Goal: Task Accomplishment & Management: Manage account settings

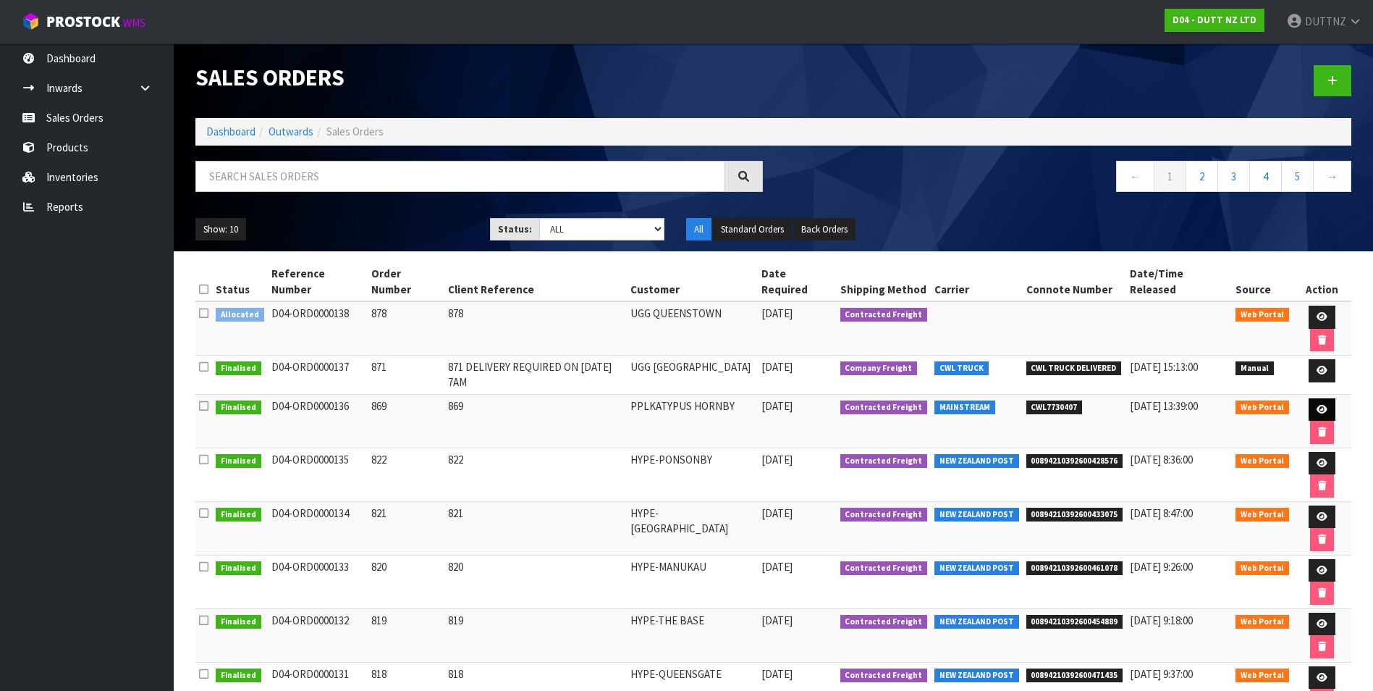
click at [1333, 409] on td at bounding box center [1322, 421] width 59 height 54
click at [1330, 408] on link at bounding box center [1322, 409] width 27 height 23
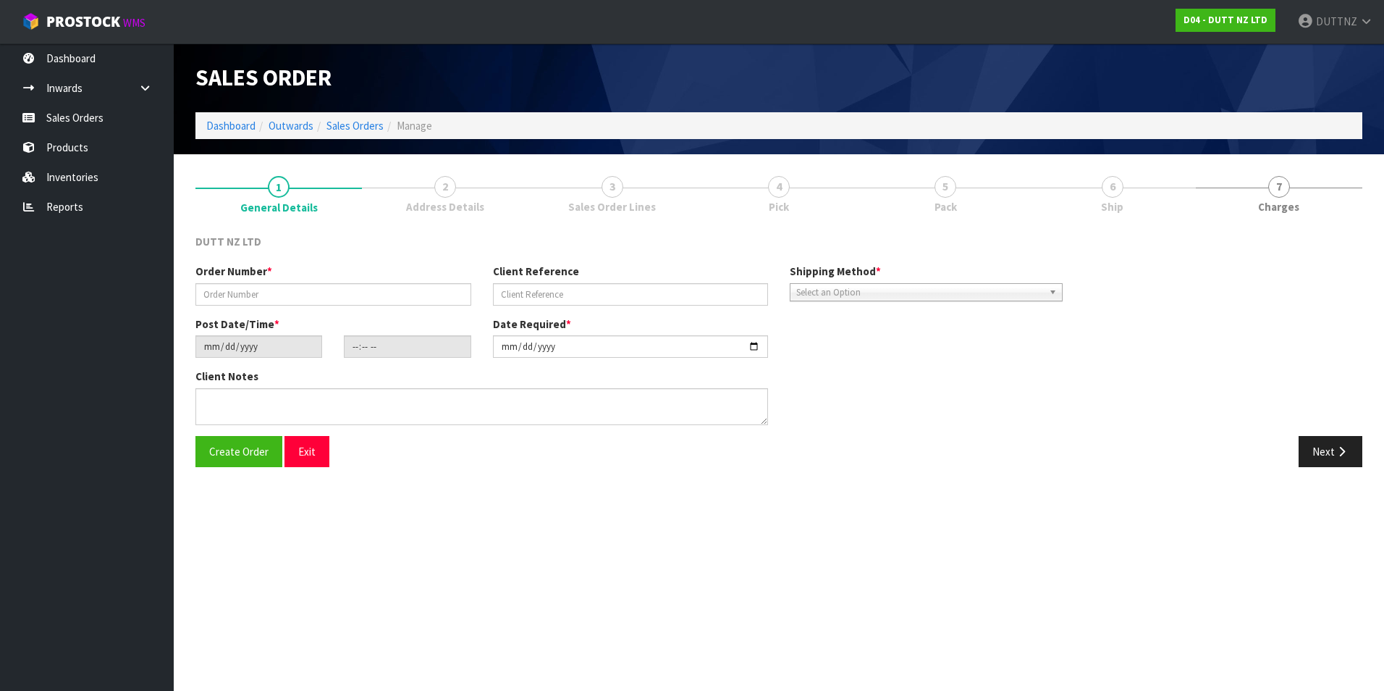
type input "869"
type input "[DATE]"
type input "18:07:00.000"
type input "[DATE]"
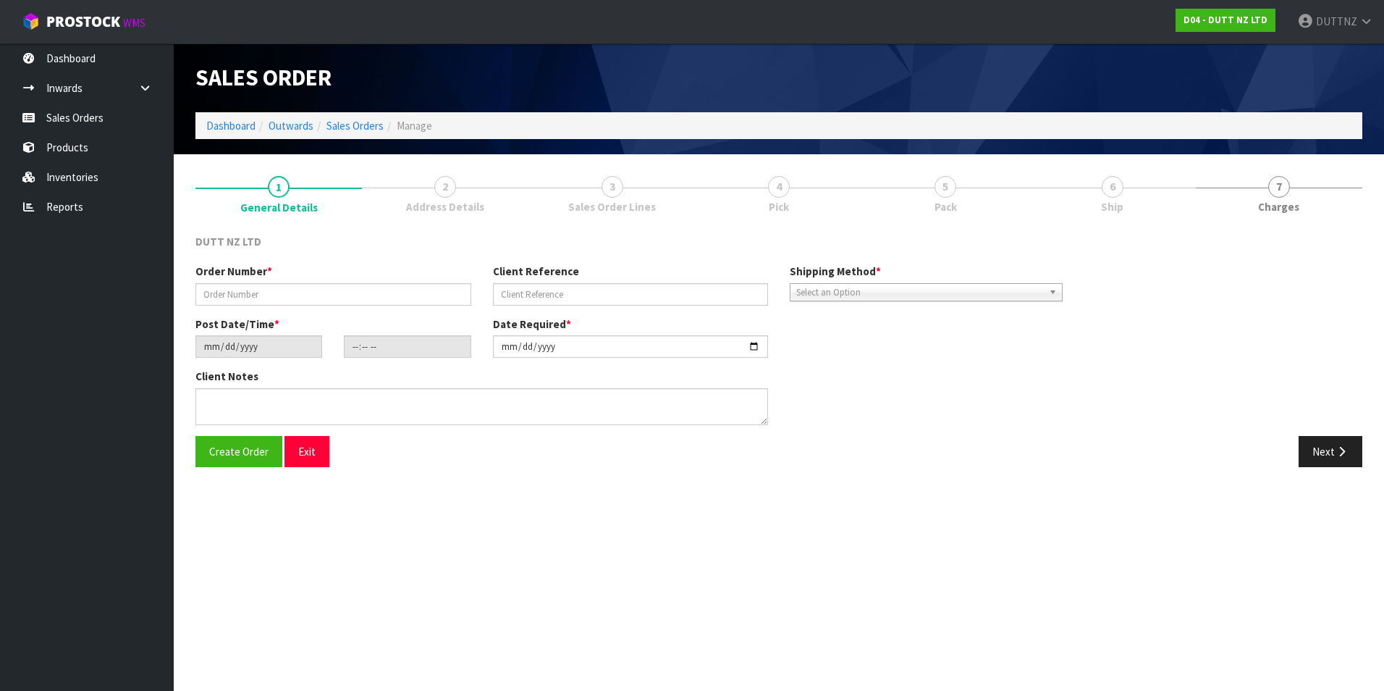
type textarea "TAILGATE/ PALLET [PERSON_NAME] TO STORE SITE CONTACT - [PERSON_NAME] - [PHONE_N…"
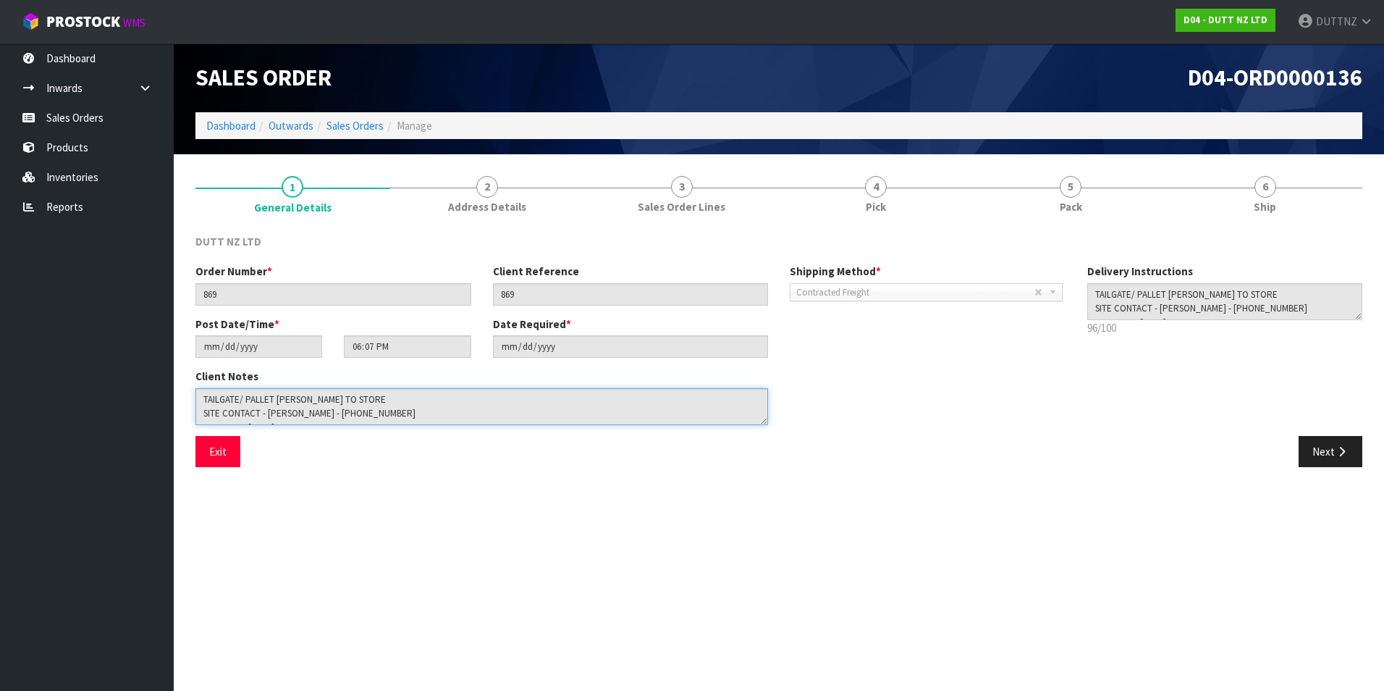
scroll to position [14, 0]
drag, startPoint x: 364, startPoint y: 417, endPoint x: 203, endPoint y: 417, distance: 161.4
click at [203, 417] on textarea at bounding box center [481, 406] width 573 height 37
